Goal: Navigation & Orientation: Find specific page/section

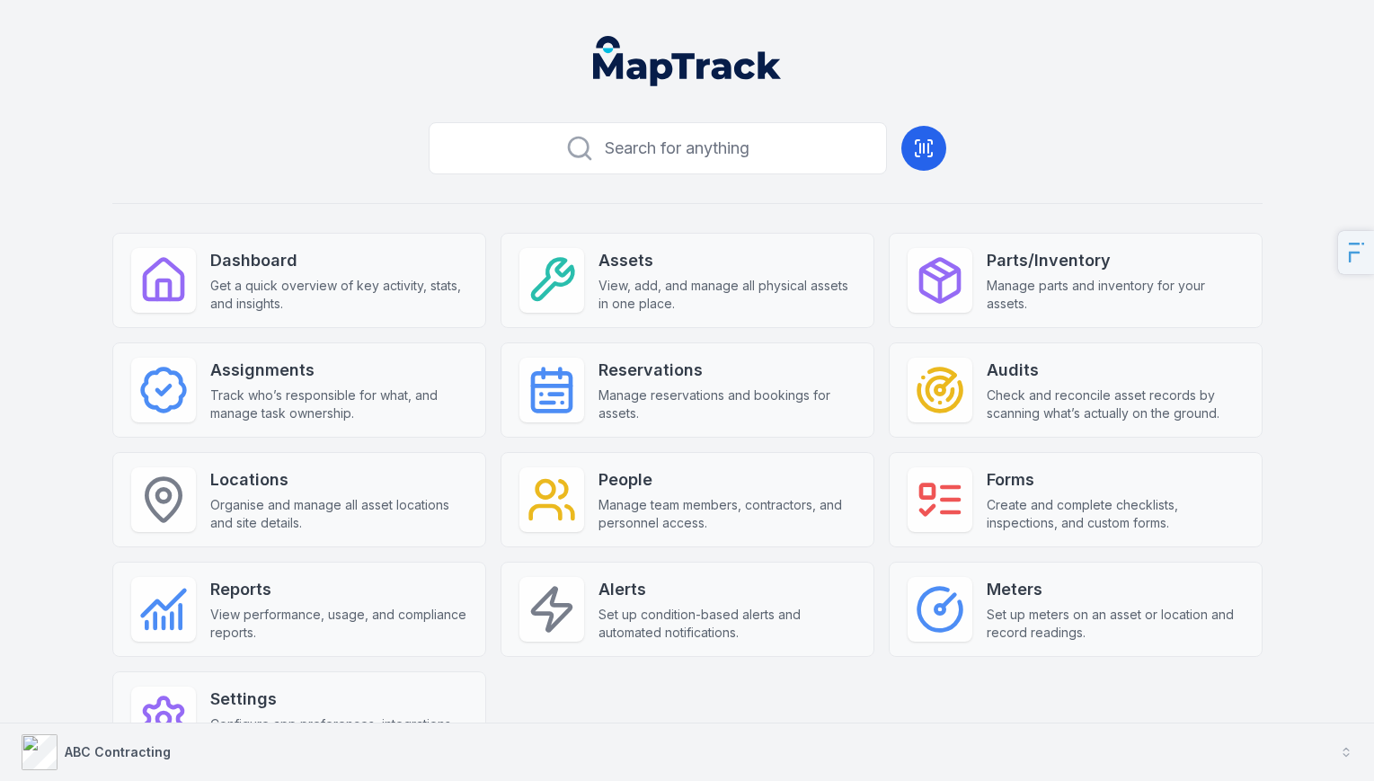
click at [133, 754] on strong "ABC Contracting" at bounding box center [118, 751] width 106 height 15
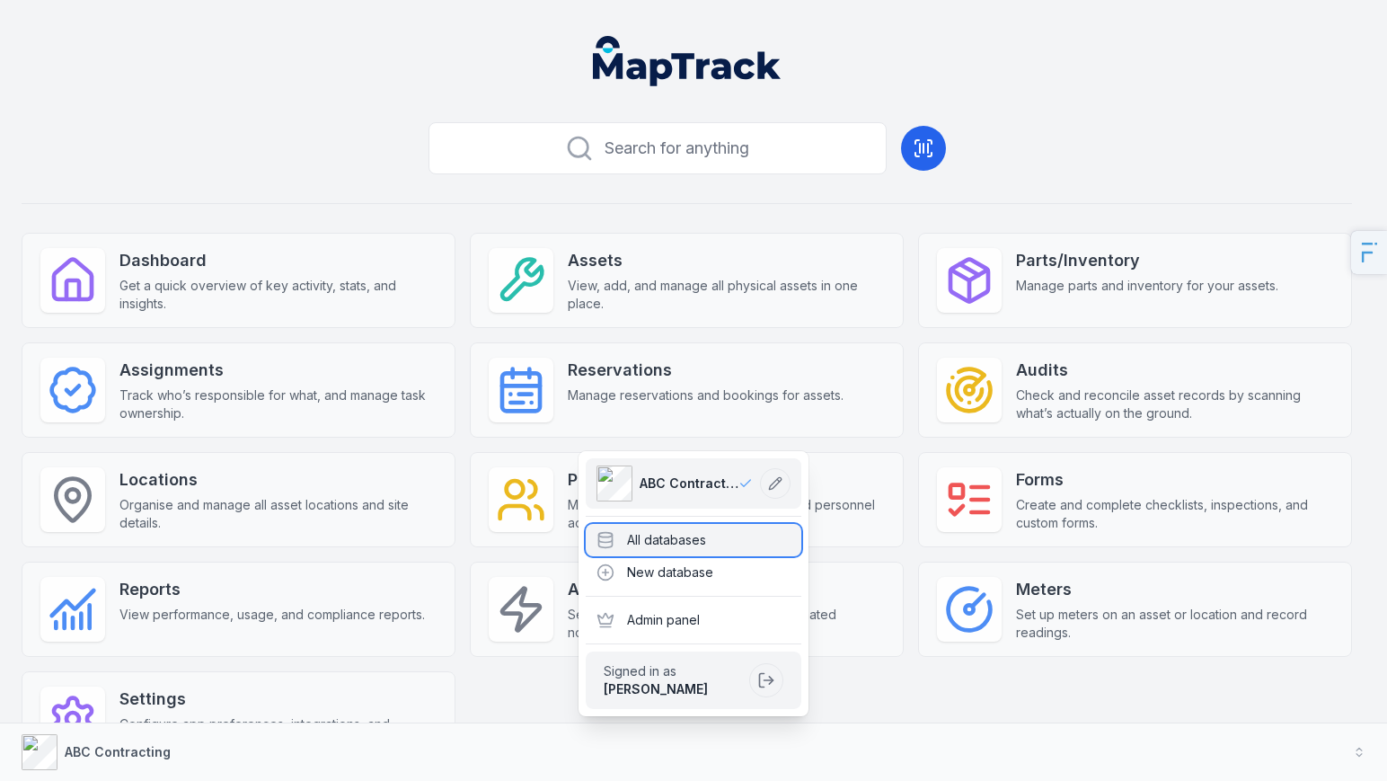
click at [638, 528] on div "All databases" at bounding box center [694, 540] width 216 height 32
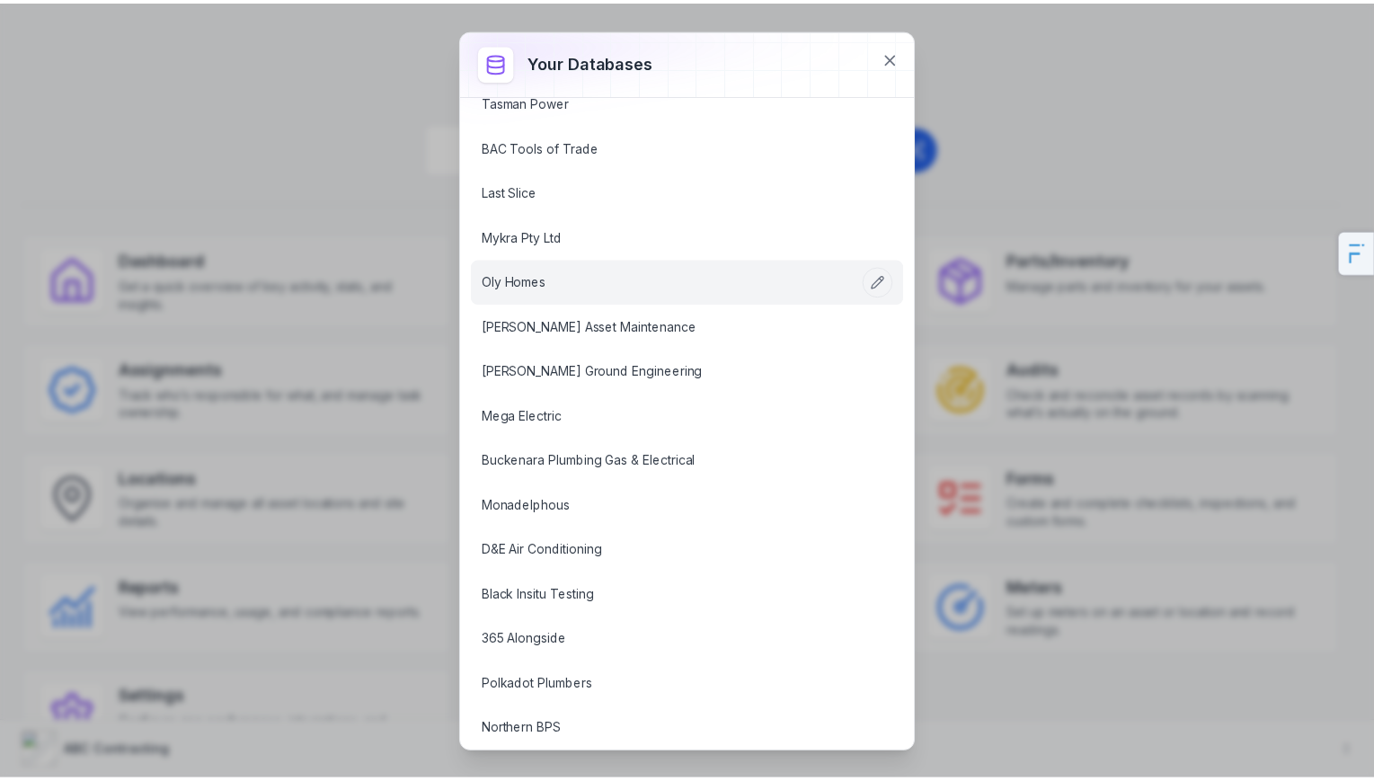
scroll to position [2523, 0]
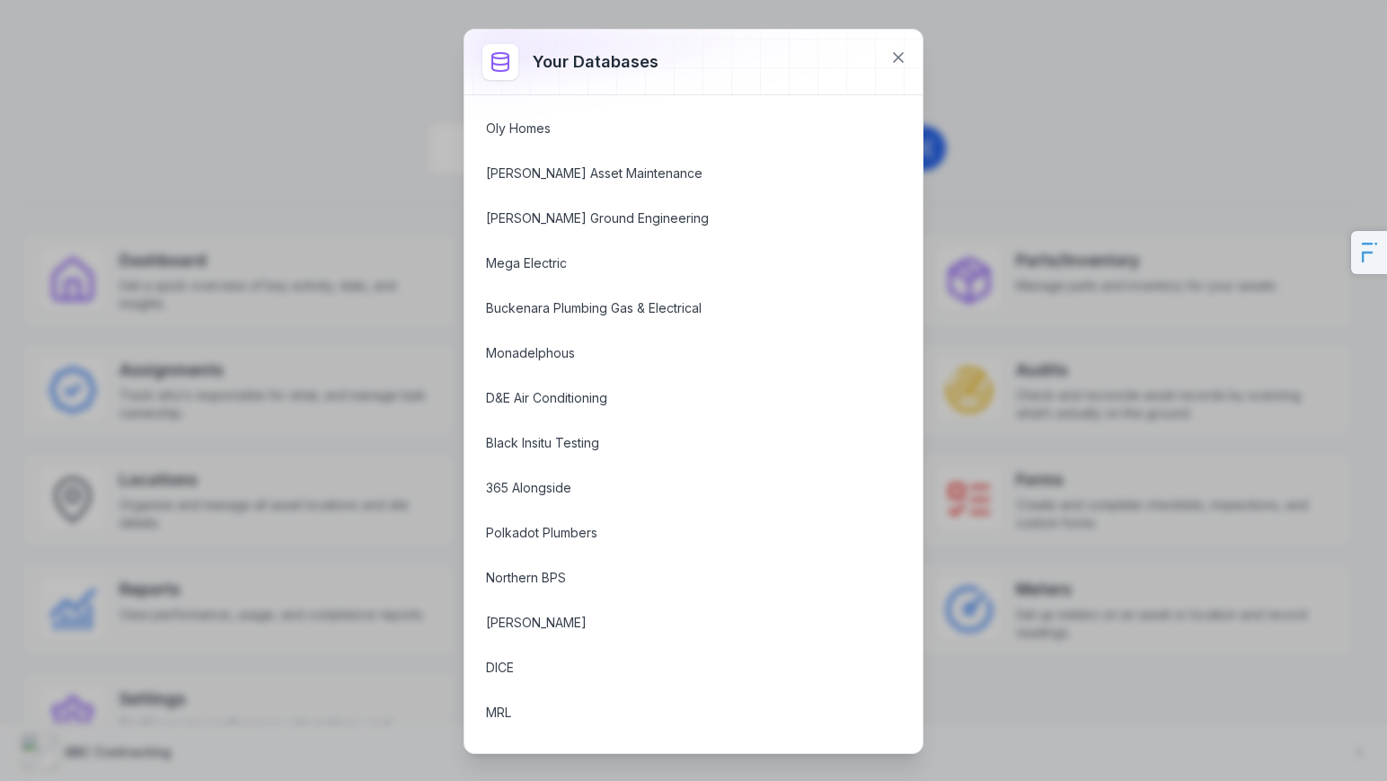
click at [300, 431] on div "Your databases ABC Contracting ABC IT Services ABC Facility Services MRL City o…" at bounding box center [693, 390] width 1387 height 781
drag, startPoint x: 234, startPoint y: 509, endPoint x: 719, endPoint y: 104, distance: 631.6
click at [240, 486] on div "Your databases ABC Contracting ABC IT Services ABC Facility Services MRL City o…" at bounding box center [693, 390] width 1387 height 781
click at [891, 55] on icon at bounding box center [899, 58] width 18 height 18
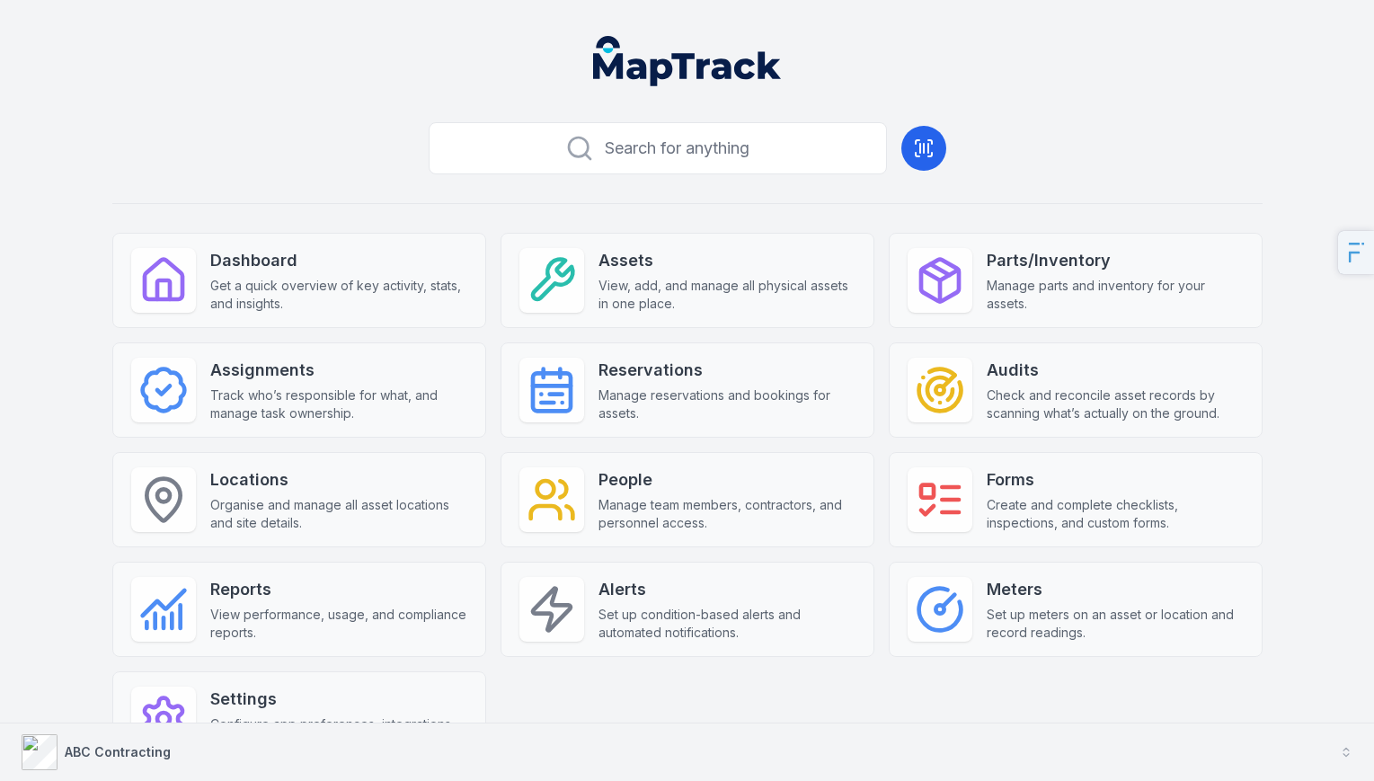
click at [87, 745] on strong "ABC Contracting" at bounding box center [118, 751] width 106 height 15
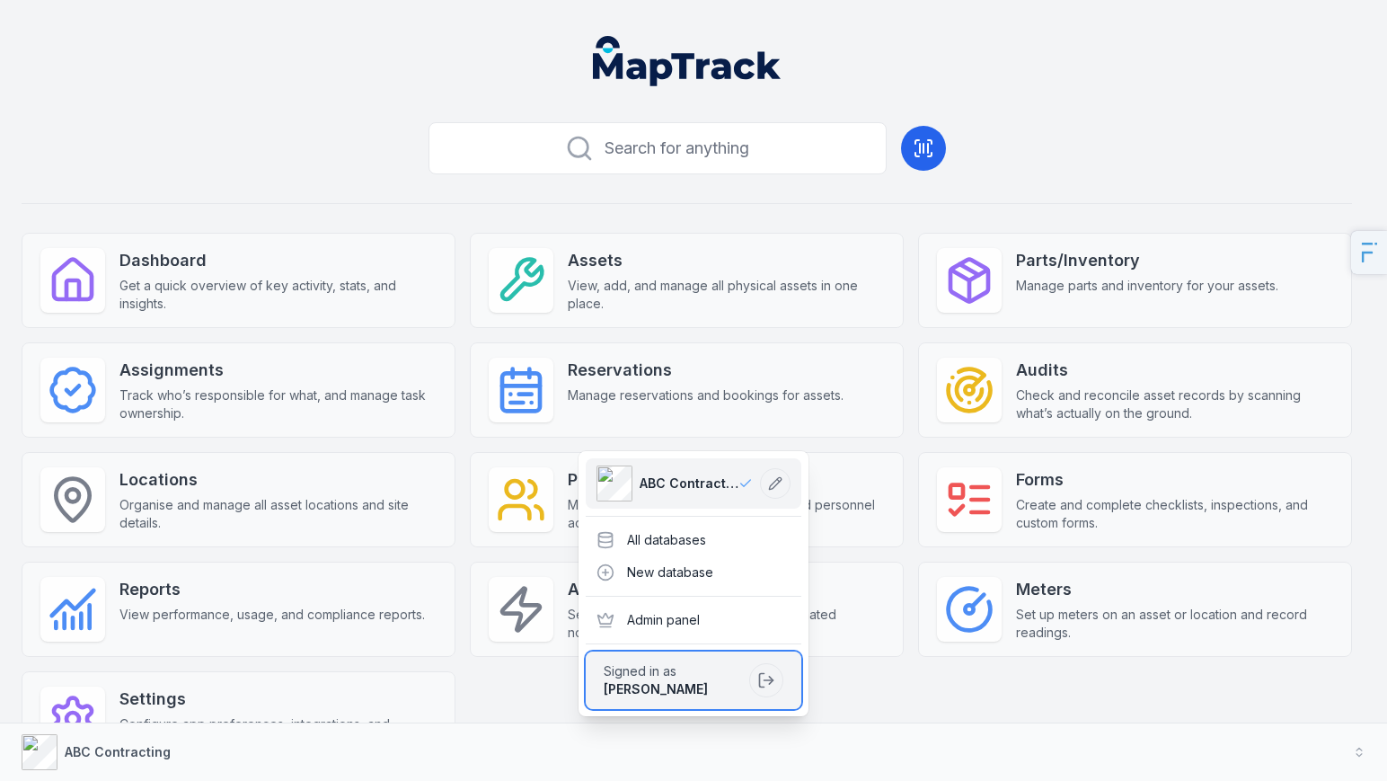
click at [683, 677] on span "Signed in as" at bounding box center [673, 671] width 138 height 18
